Goal: Task Accomplishment & Management: Manage account settings

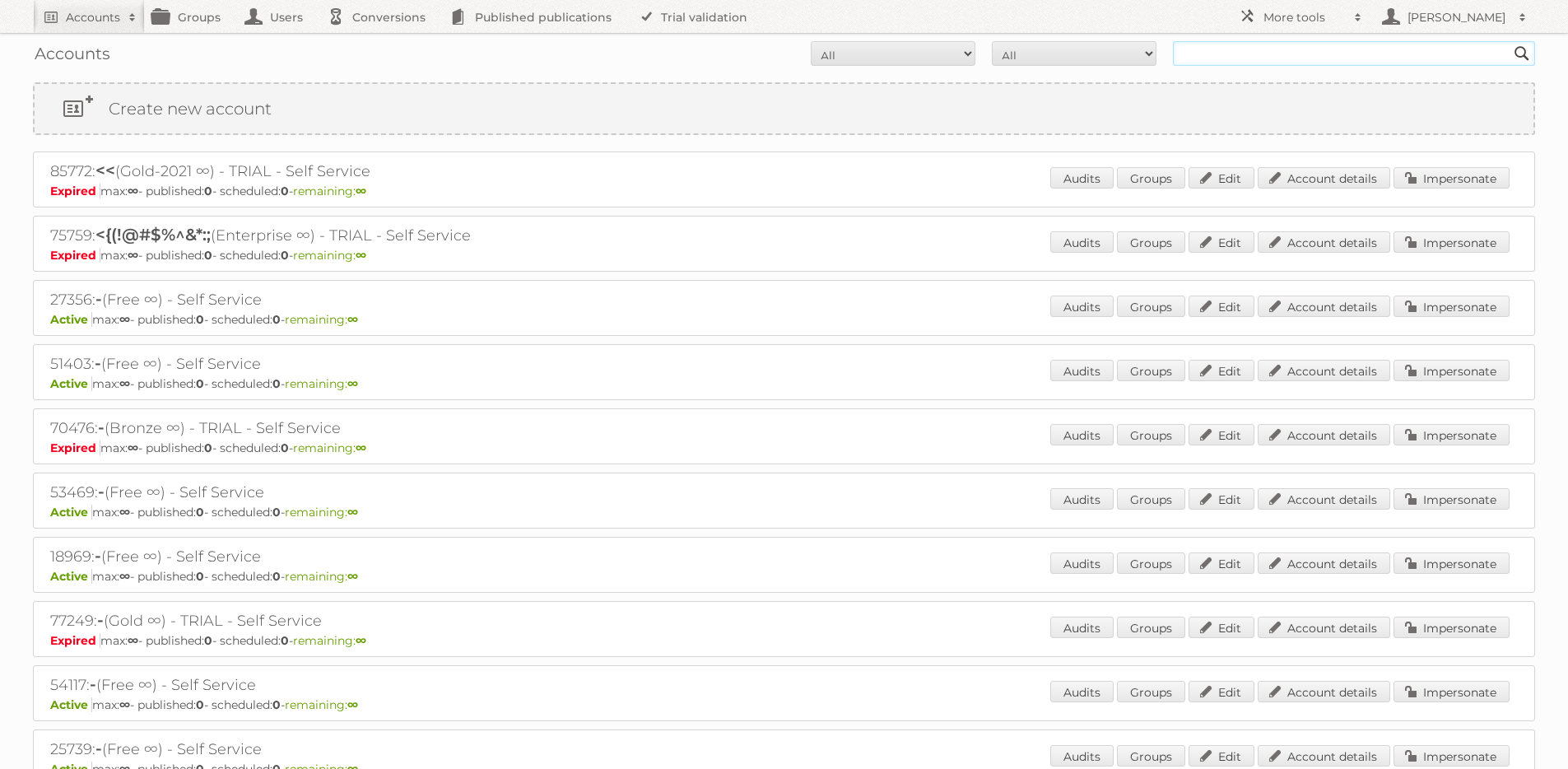
click at [1252, 49] on input "text" at bounding box center [1354, 54] width 363 height 25
paste input "90152"
type input "90152"
click at [1509, 41] on input "Search" at bounding box center [1522, 54] width 25 height 25
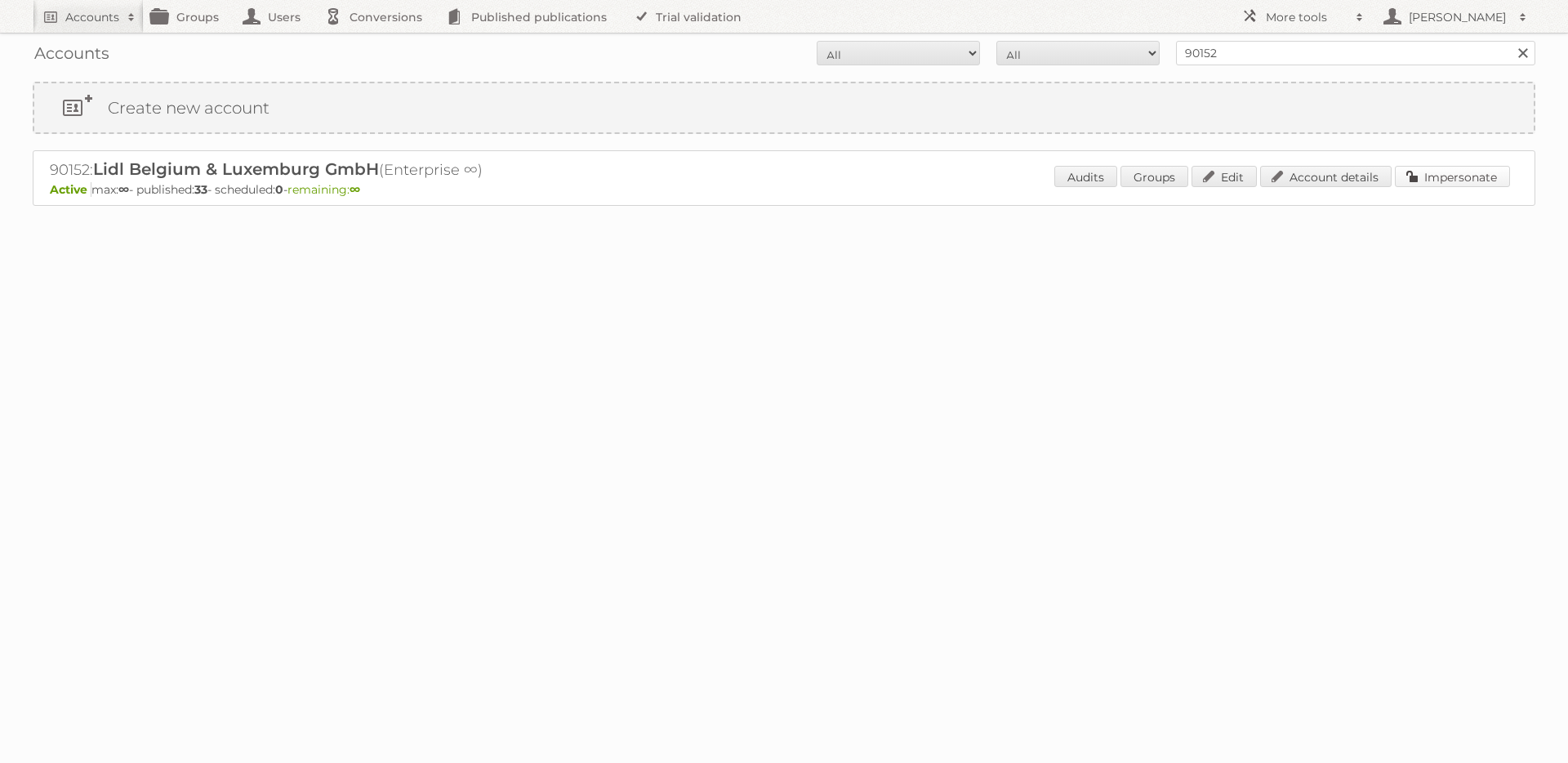
click at [1433, 172] on link "Impersonate" at bounding box center [1453, 176] width 115 height 21
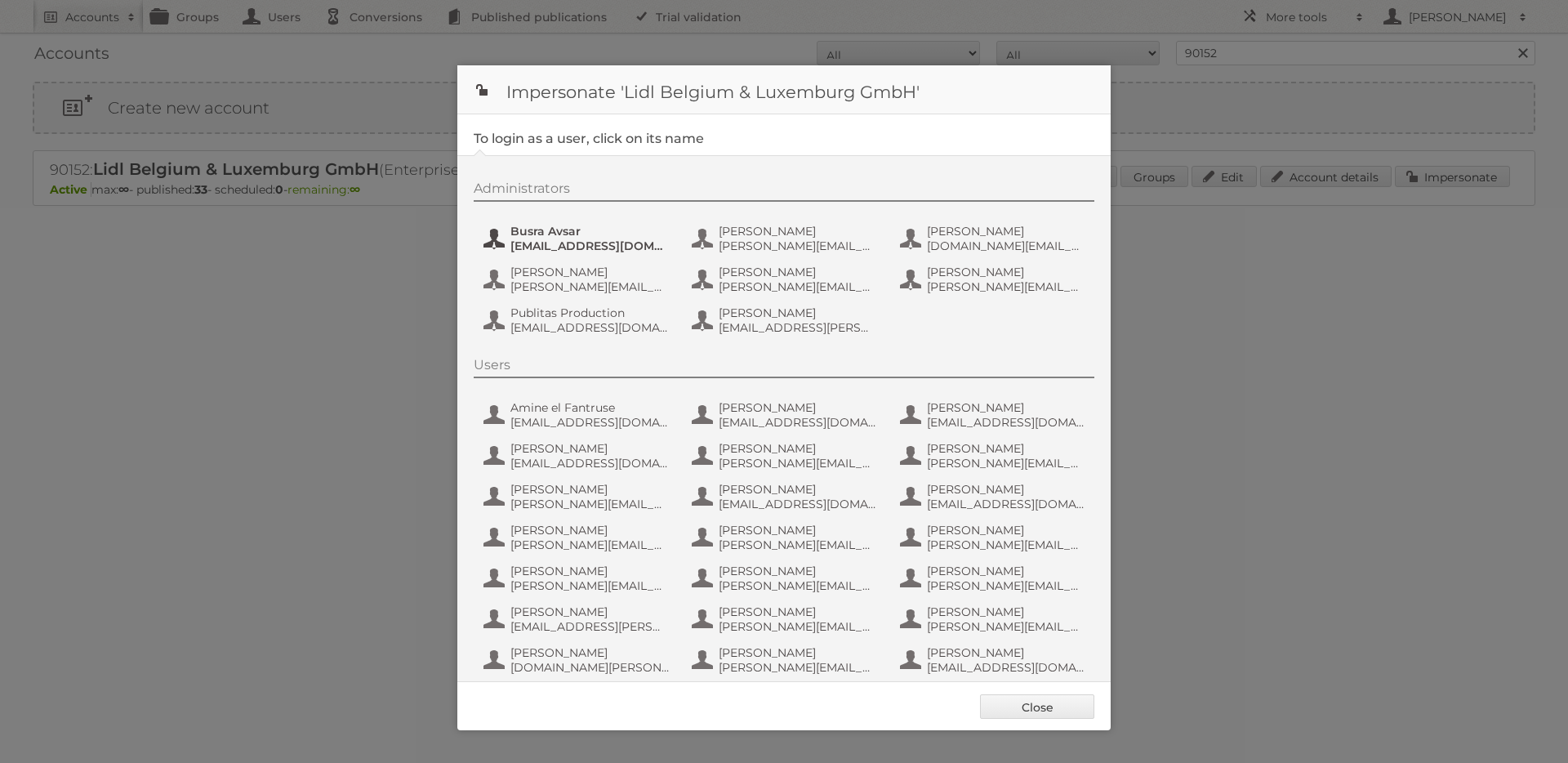
click at [529, 237] on span "Busra Avsar" at bounding box center [589, 231] width 159 height 15
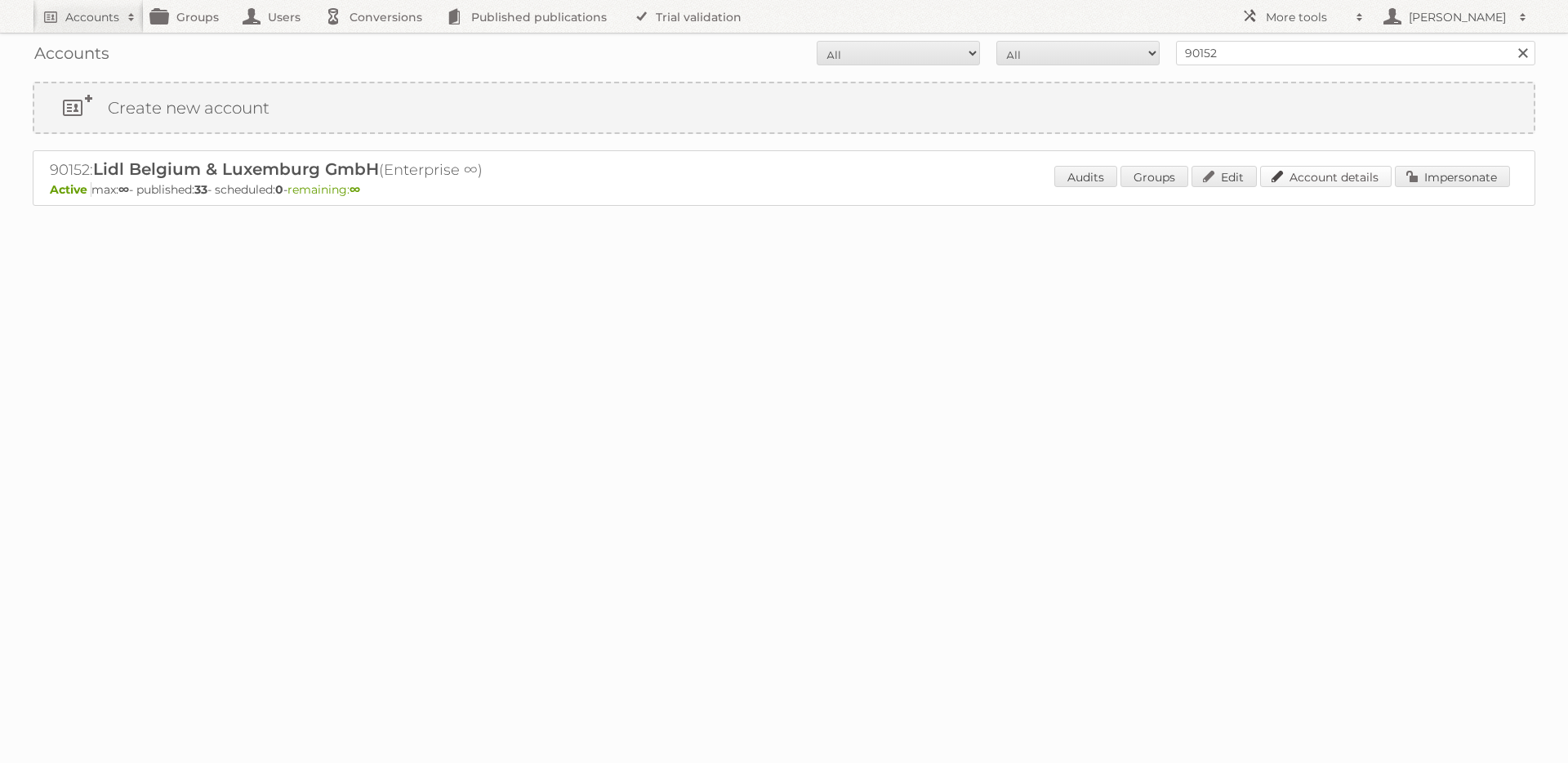
click at [1311, 176] on link "Account details" at bounding box center [1326, 176] width 131 height 21
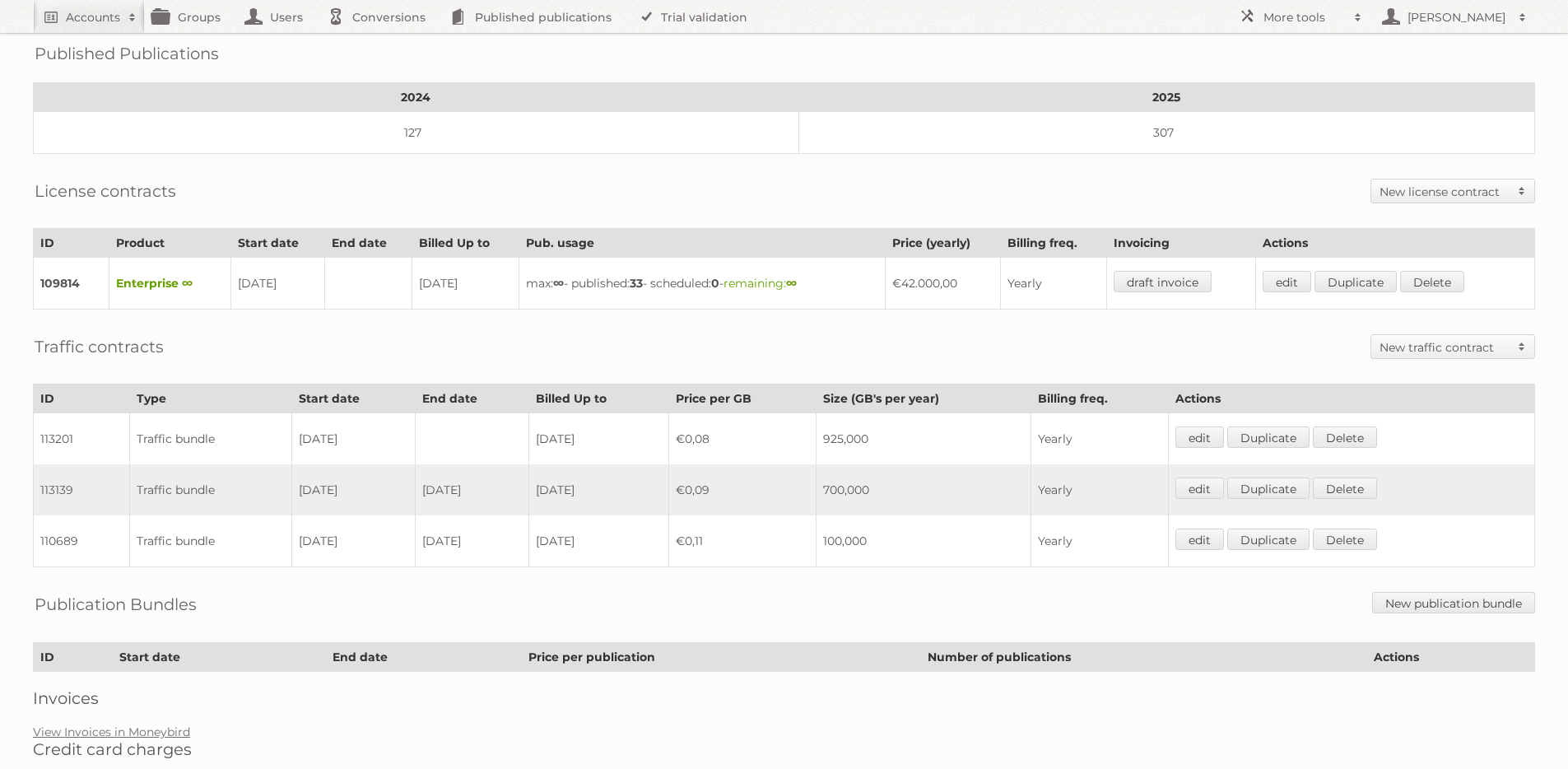
scroll to position [306, 0]
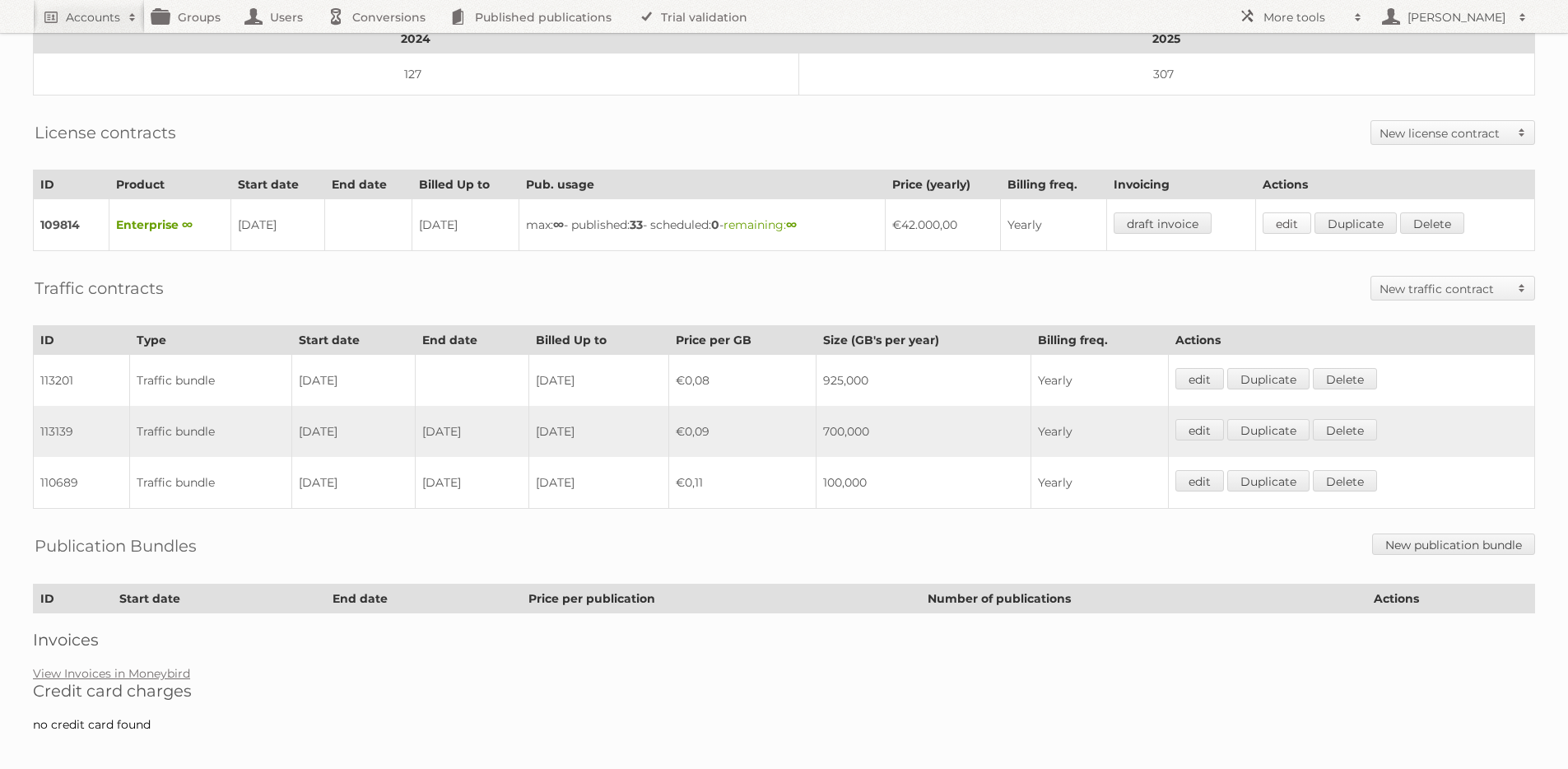
click at [1286, 215] on link "edit" at bounding box center [1287, 223] width 48 height 21
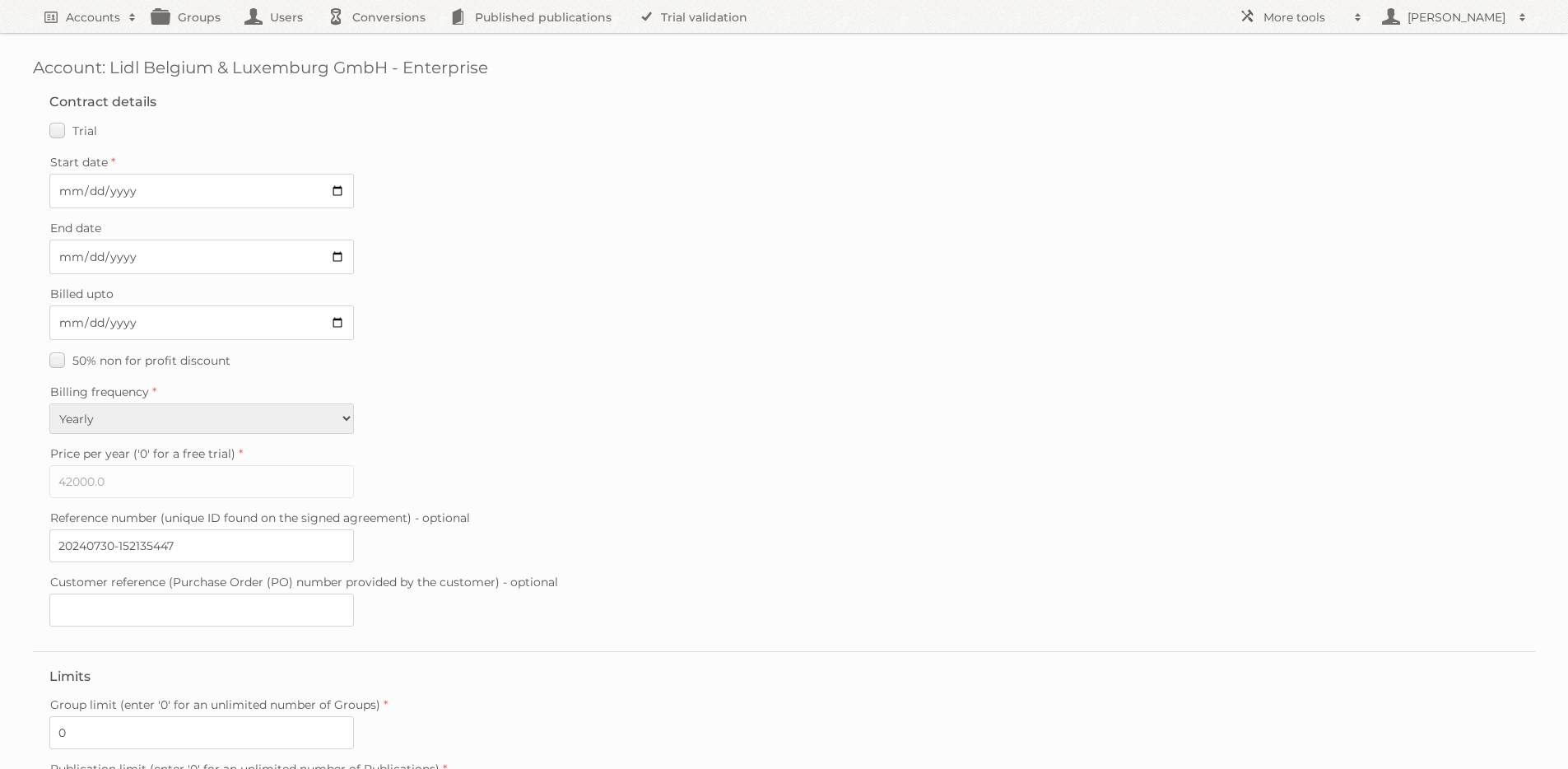
scroll to position [283, 0]
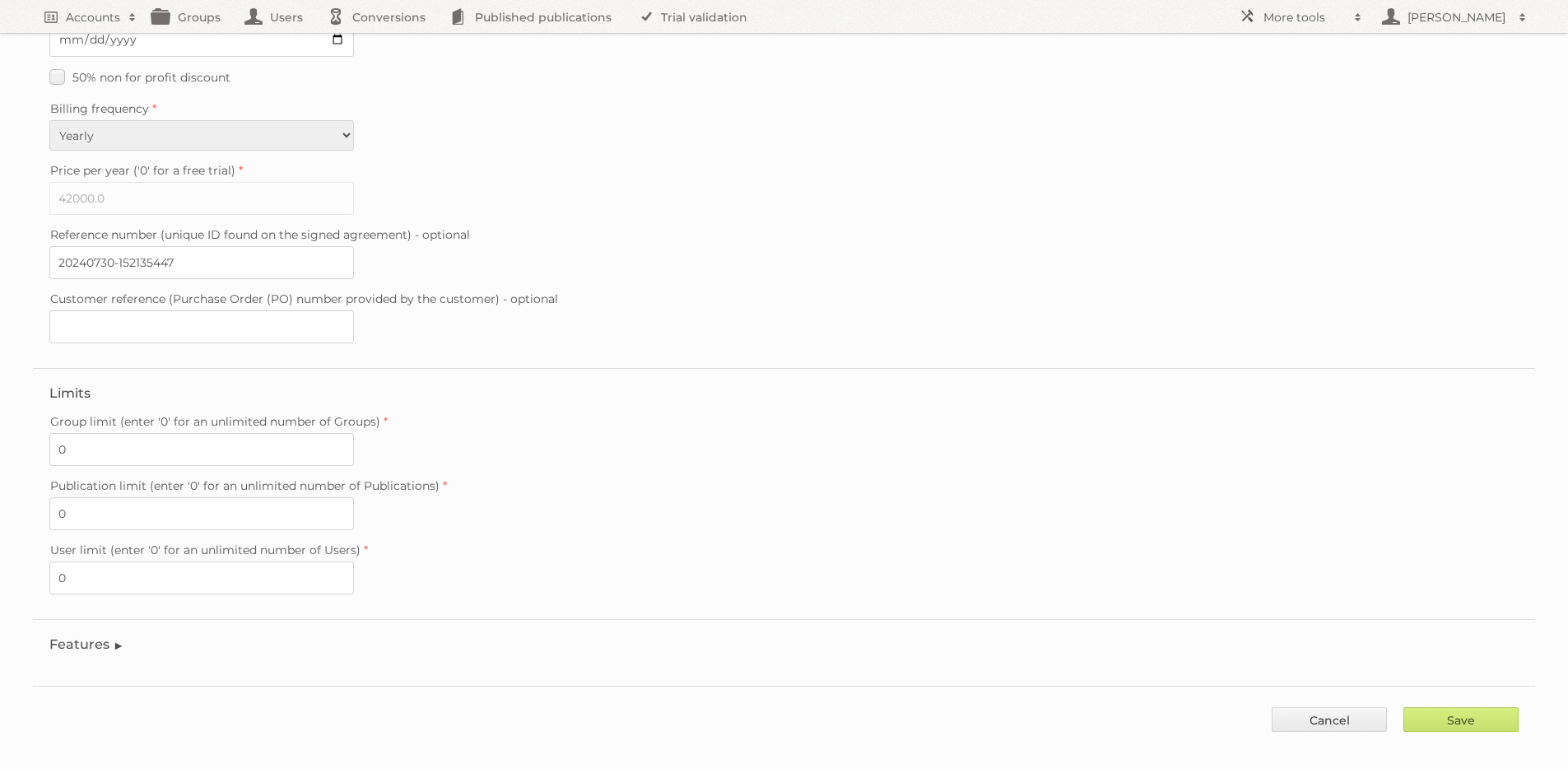
click at [90, 636] on legend "Features" at bounding box center [87, 644] width 75 height 16
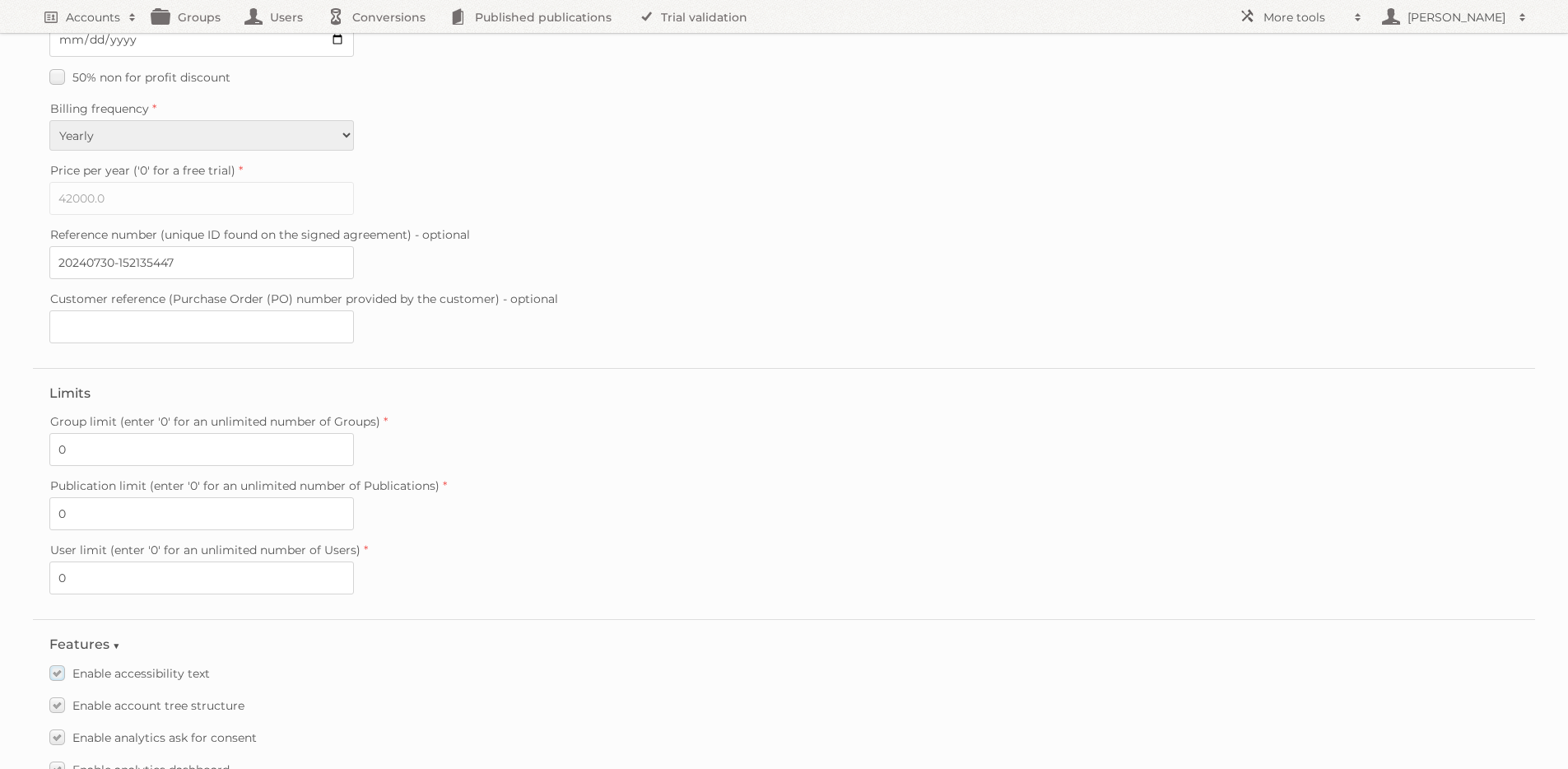
scroll to position [2242, 0]
